Goal: Information Seeking & Learning: Learn about a topic

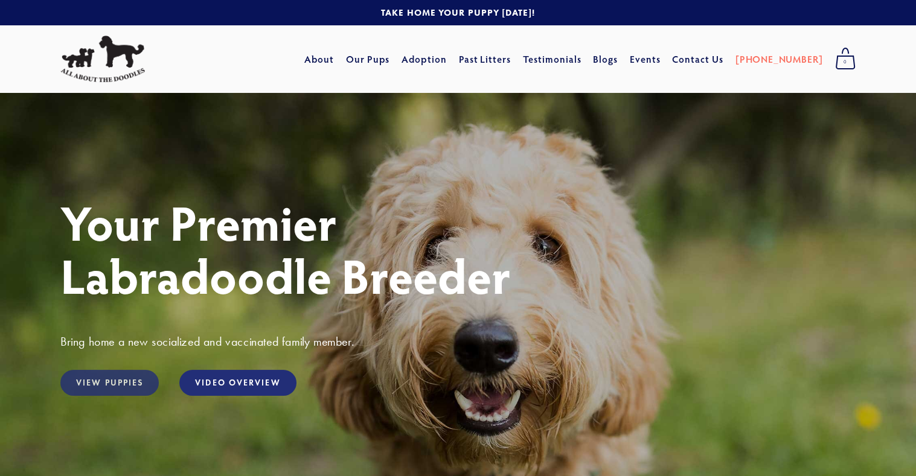
click at [100, 378] on link "View Puppies" at bounding box center [109, 383] width 98 height 26
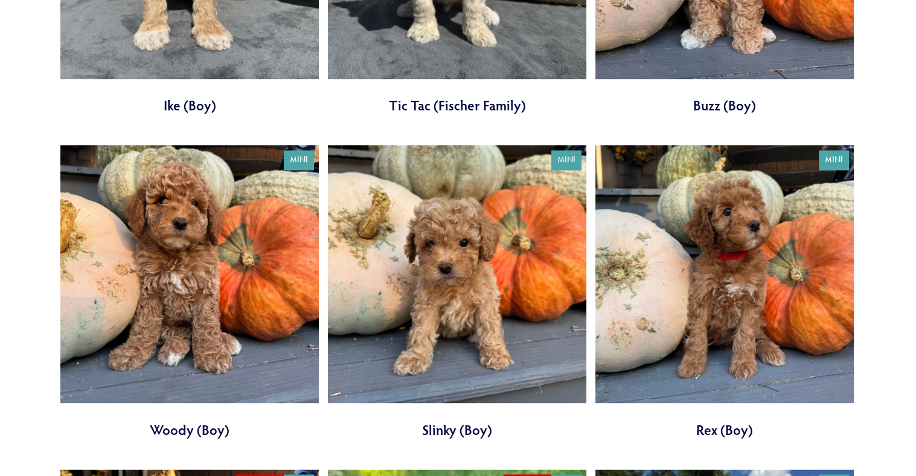
scroll to position [1630, 0]
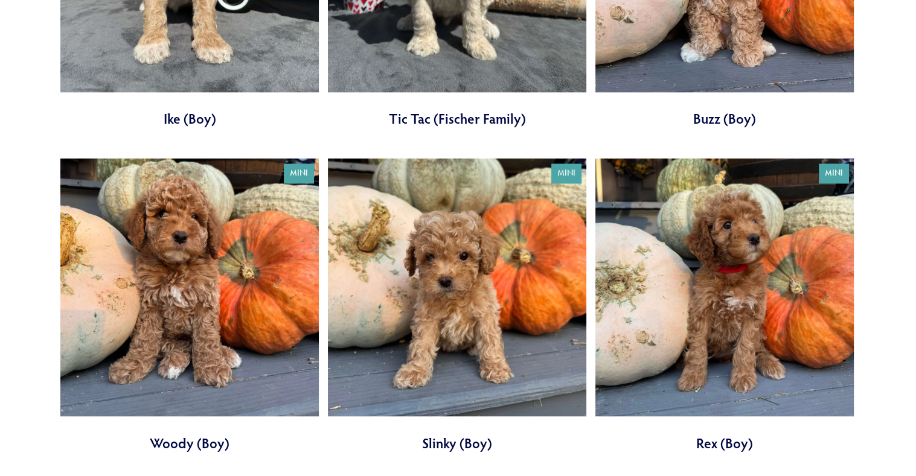
click at [192, 266] on link at bounding box center [189, 305] width 258 height 295
click at [451, 250] on link at bounding box center [457, 305] width 258 height 295
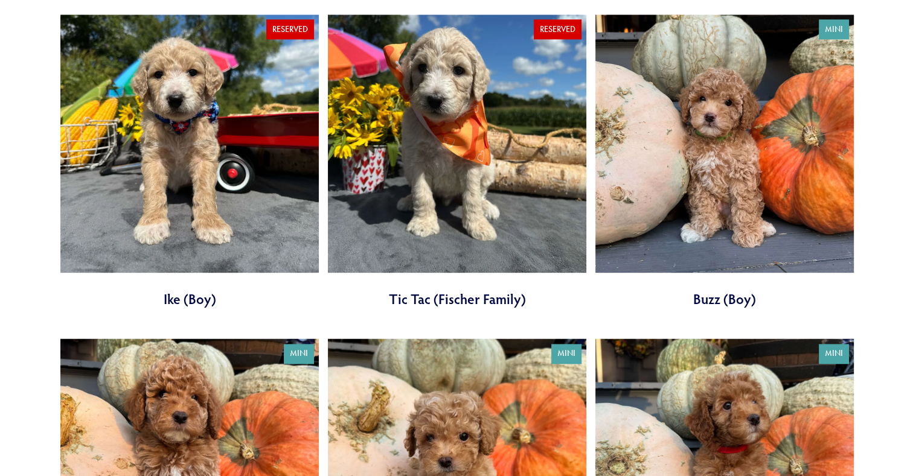
scroll to position [1449, 0]
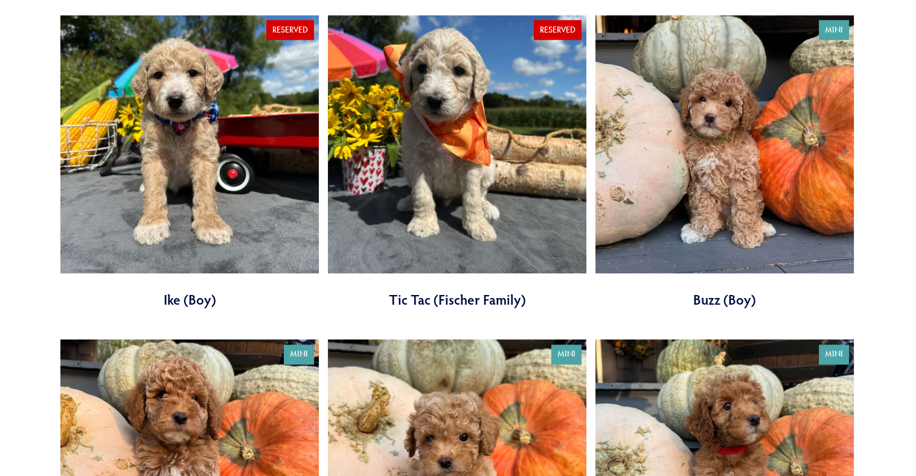
click at [731, 156] on link at bounding box center [724, 162] width 258 height 295
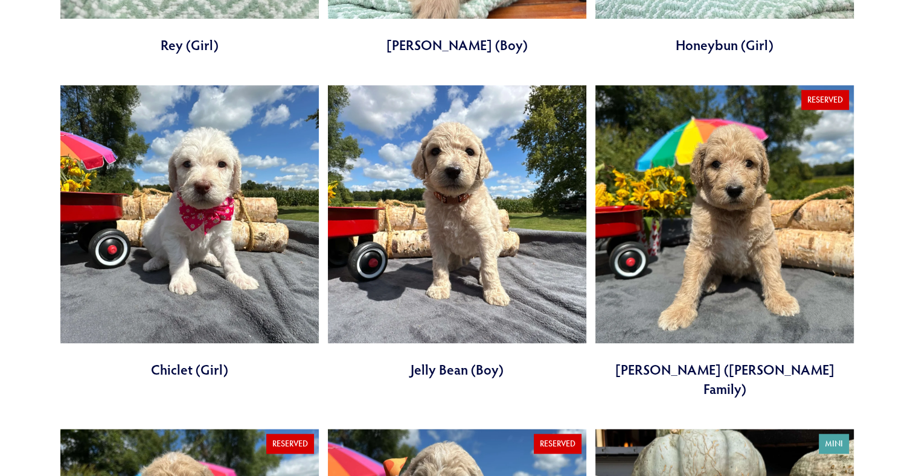
scroll to position [1026, 0]
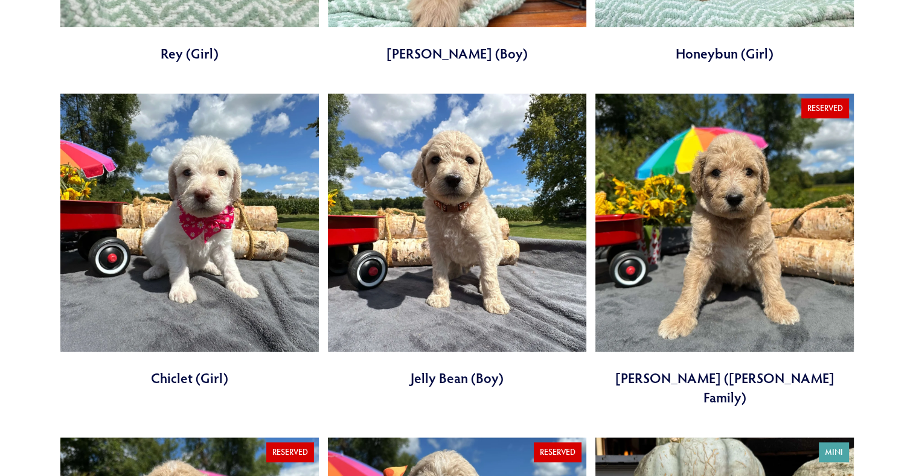
click at [212, 193] on link at bounding box center [189, 241] width 258 height 295
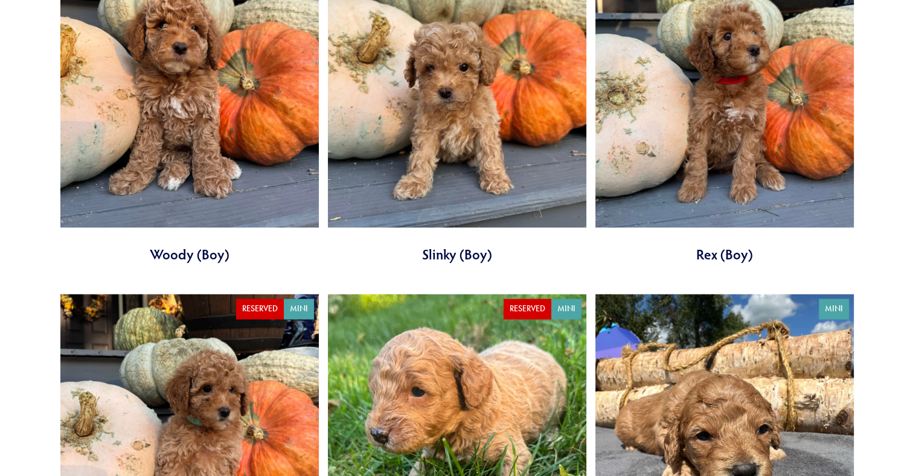
scroll to position [1992, 0]
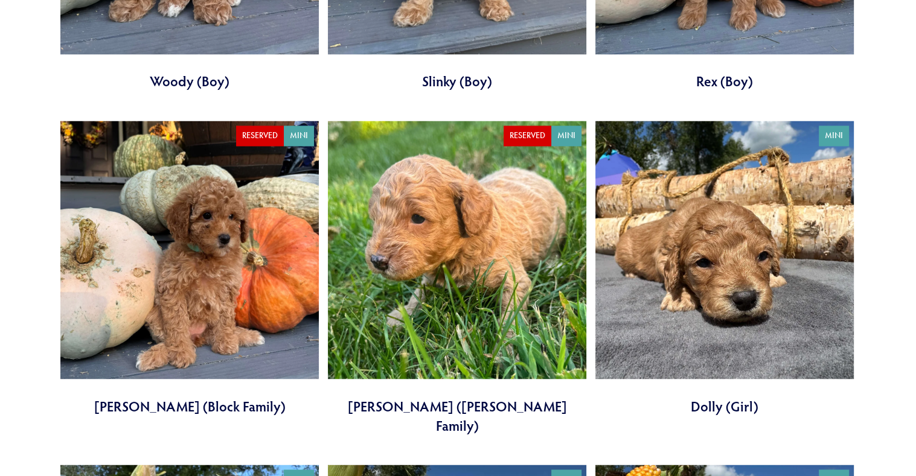
click at [197, 262] on link at bounding box center [189, 268] width 258 height 295
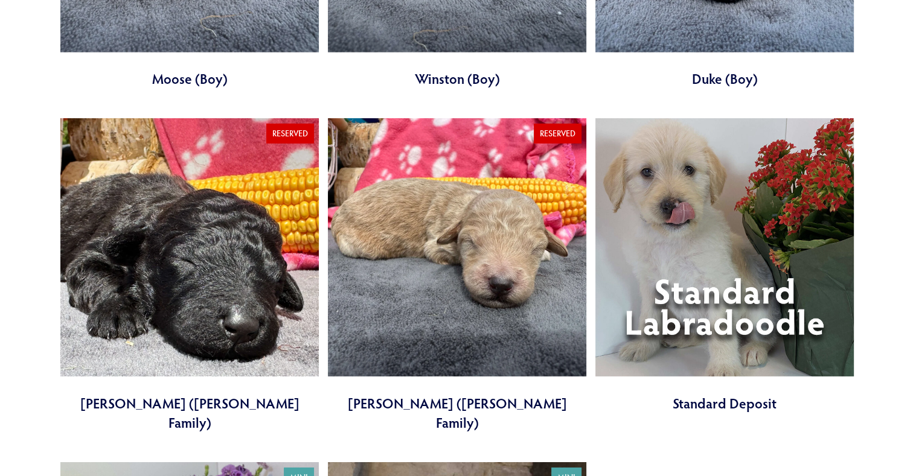
scroll to position [3621, 0]
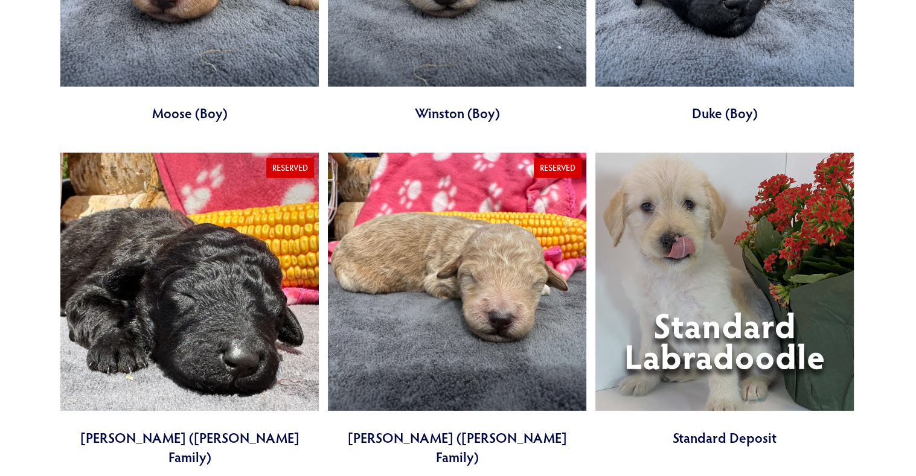
click at [486, 209] on link at bounding box center [457, 310] width 258 height 314
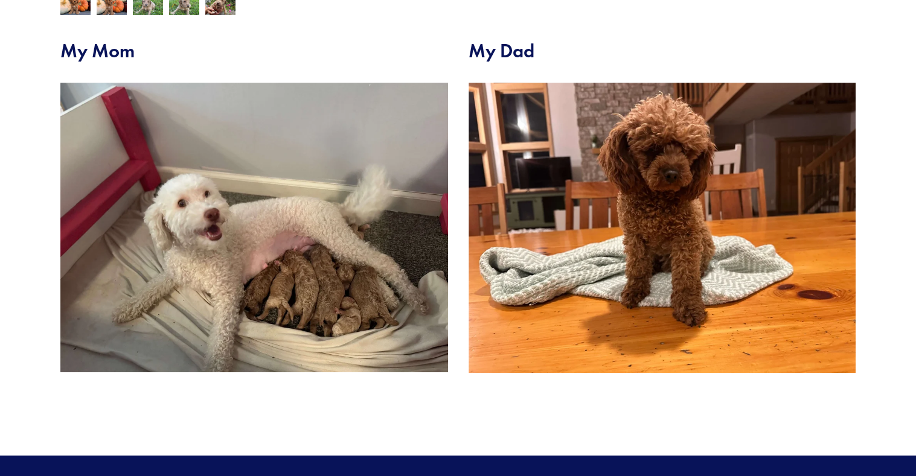
scroll to position [483, 0]
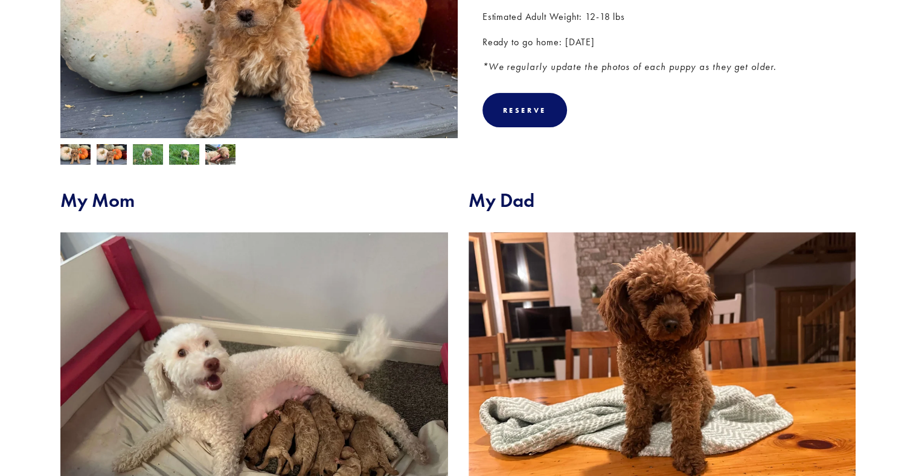
scroll to position [241, 0]
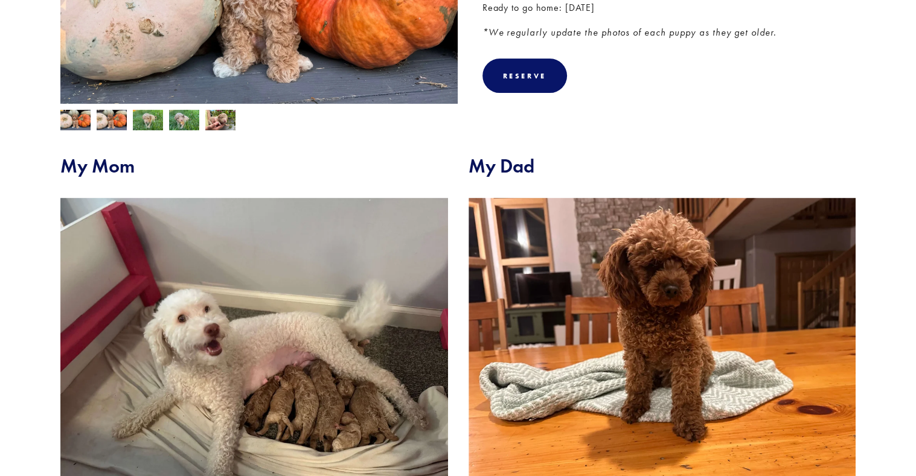
scroll to position [362, 0]
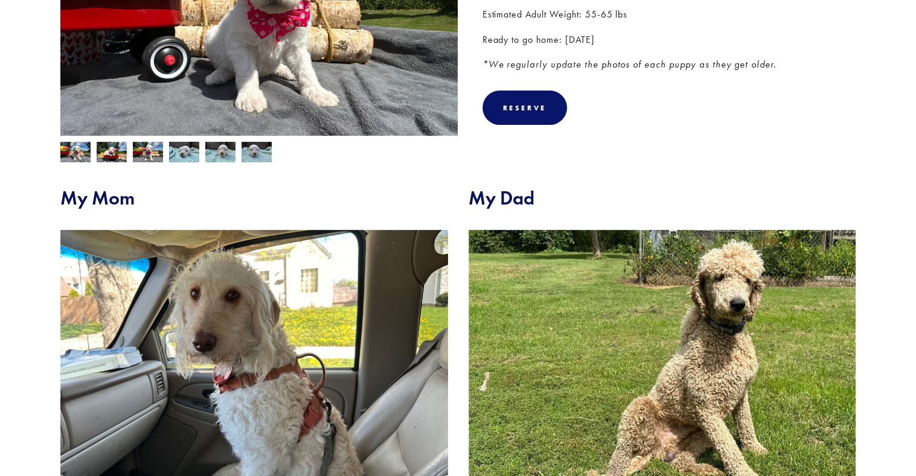
scroll to position [181, 0]
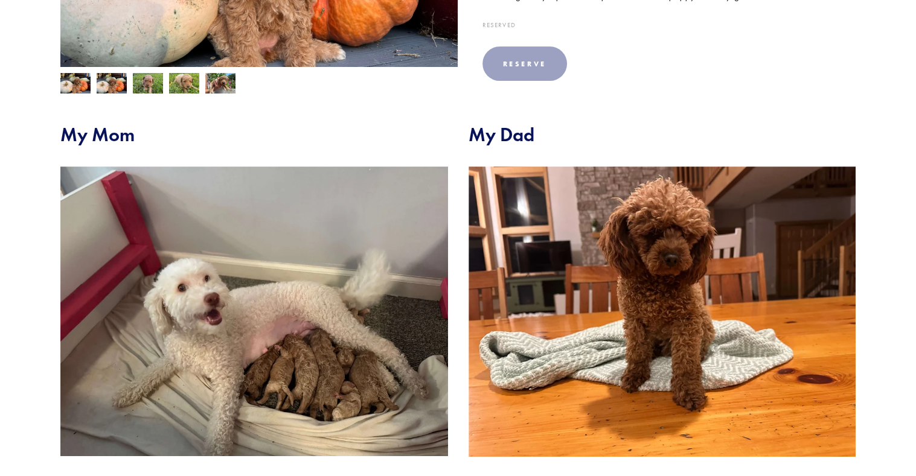
scroll to position [422, 0]
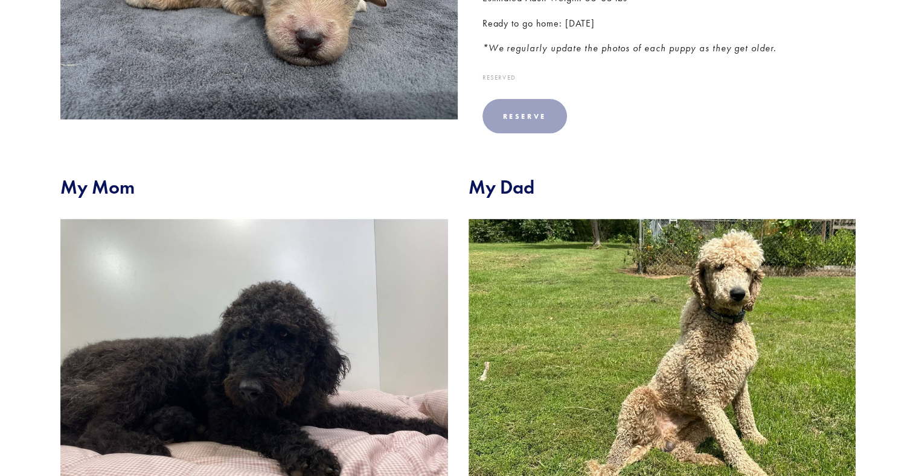
scroll to position [362, 0]
